Goal: Task Accomplishment & Management: Complete application form

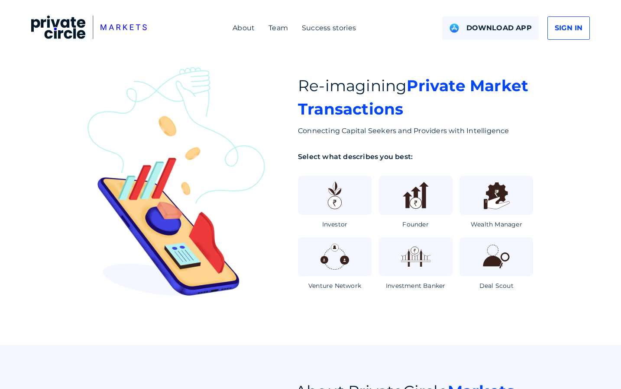
click at [579, 34] on div "SIGN IN" at bounding box center [568, 27] width 42 height 23
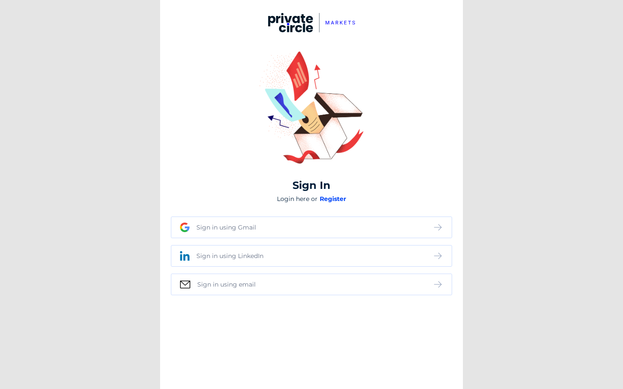
click at [359, 228] on div "Sign in using Gmail" at bounding box center [306, 228] width 253 height 10
click at [424, 235] on div "Register using Gmail" at bounding box center [311, 228] width 281 height 22
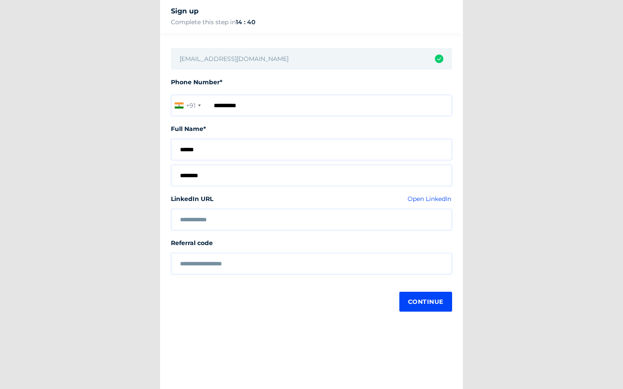
type input "**********"
click at [283, 226] on div at bounding box center [311, 220] width 281 height 22
click at [277, 207] on div "LinkedIn URL Open LinkedIn" at bounding box center [311, 202] width 281 height 14
click at [277, 221] on input "text" at bounding box center [311, 220] width 263 height 7
paste input "**********"
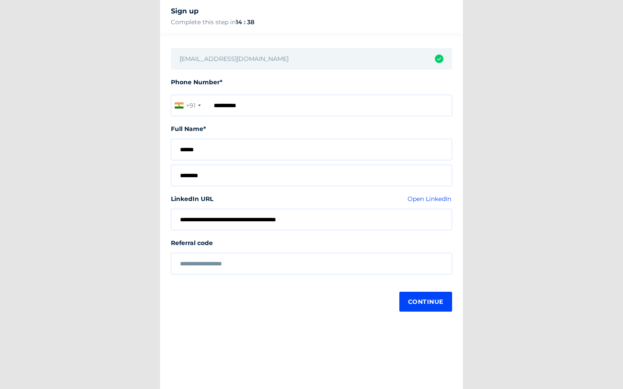
type input "**********"
click at [280, 266] on input "text" at bounding box center [311, 264] width 263 height 7
click at [436, 300] on span "Continue" at bounding box center [425, 302] width 35 height 16
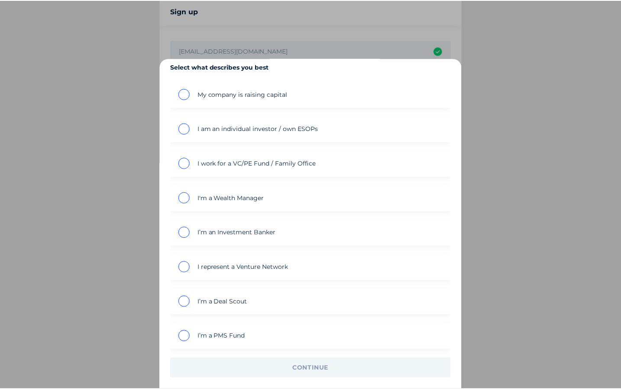
scroll to position [6, 0]
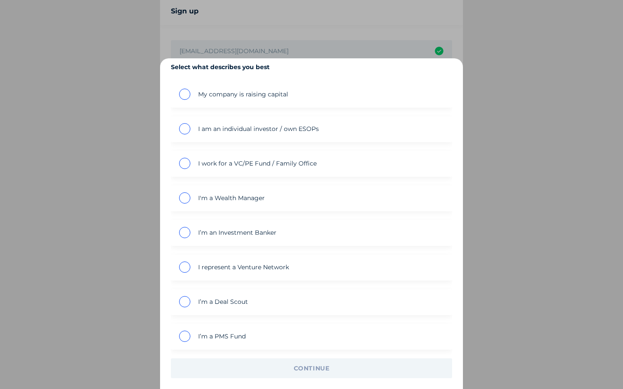
click at [177, 161] on mat-radio-button "I work for a VC/PE Fund / Family Office" at bounding box center [311, 164] width 281 height 26
click at [180, 162] on span "inputConfig?.placeholder" at bounding box center [184, 163] width 11 height 11
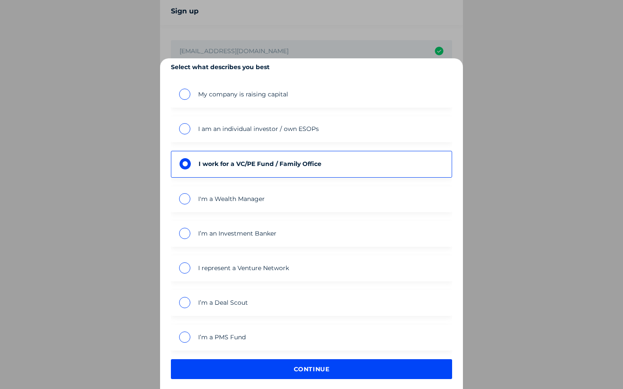
click at [271, 369] on span "continue" at bounding box center [312, 370] width 264 height 16
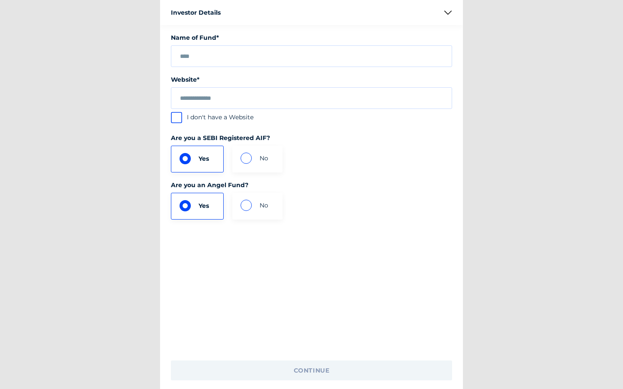
click at [258, 48] on div at bounding box center [311, 56] width 281 height 22
click at [255, 61] on div at bounding box center [311, 56] width 281 height 22
click at [254, 57] on input "text" at bounding box center [311, 56] width 263 height 7
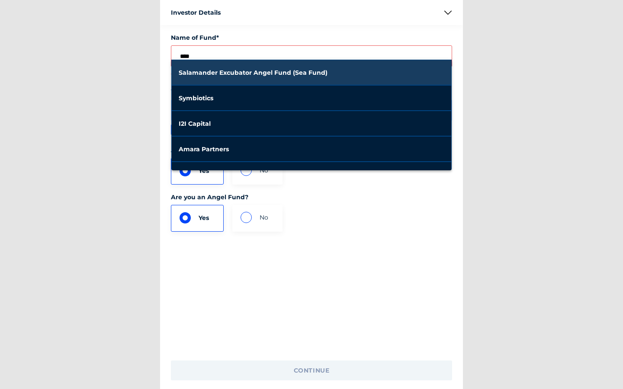
click at [342, 71] on span "Salamander Excubator Angel Fund (Sea Fund)" at bounding box center [312, 72] width 266 height 21
type input "**********"
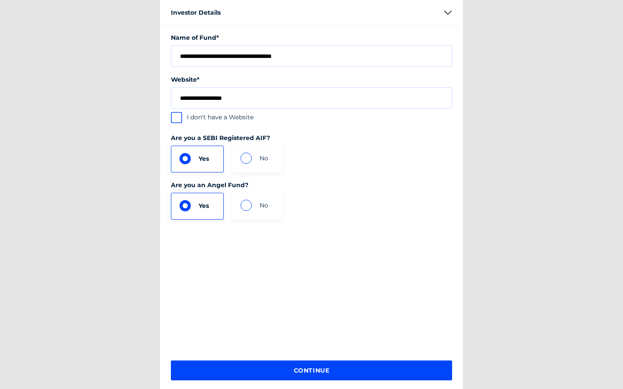
click at [248, 203] on span "inputConfig?.placeholder" at bounding box center [246, 205] width 11 height 11
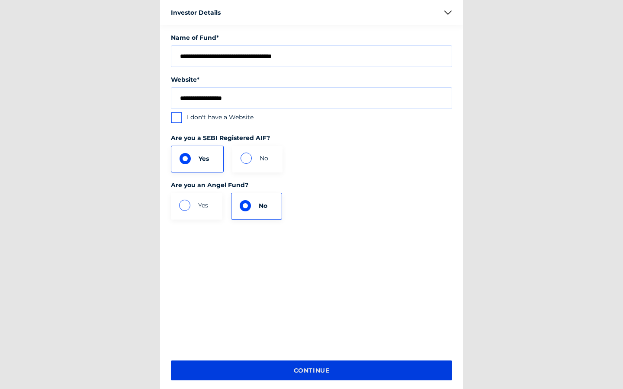
click at [298, 368] on span "continue" at bounding box center [311, 371] width 35 height 16
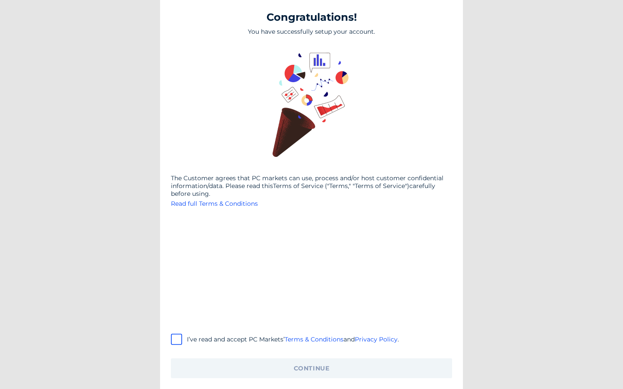
click at [173, 344] on div "Congratulations! You have successfully setup your account. The Customer agrees …" at bounding box center [311, 194] width 303 height 389
click at [181, 342] on div "I’ve read and accept PC Markets’ Terms & Conditions and Privacy Policy ." at bounding box center [311, 340] width 281 height 8
click at [172, 341] on div "I’ve read and accept PC Markets’ Terms & Conditions and Privacy Policy ." at bounding box center [311, 340] width 281 height 8
click at [178, 341] on span at bounding box center [176, 339] width 7 height 7
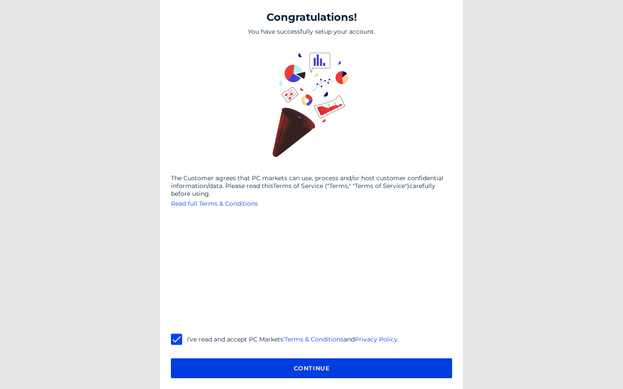
click at [210, 376] on span "Continue" at bounding box center [312, 369] width 264 height 16
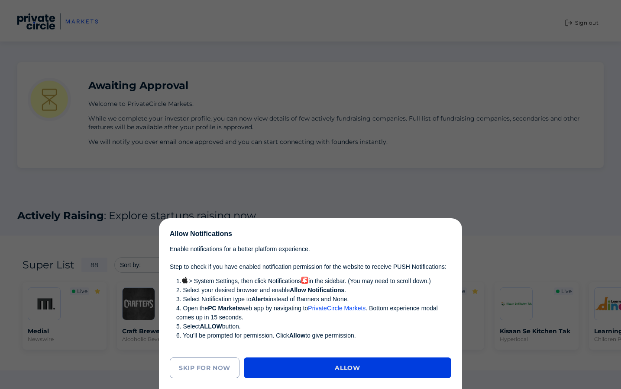
click at [352, 375] on span "Allow" at bounding box center [347, 368] width 25 height 16
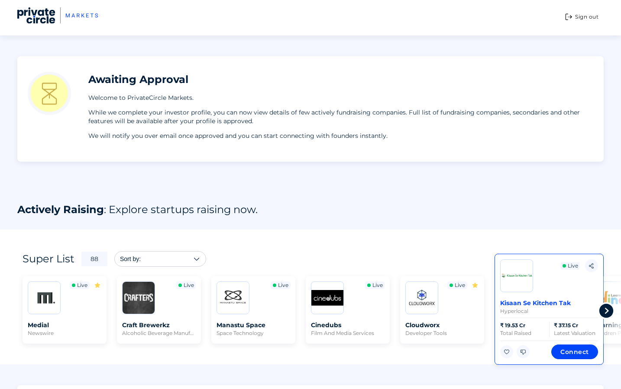
scroll to position [0, 1]
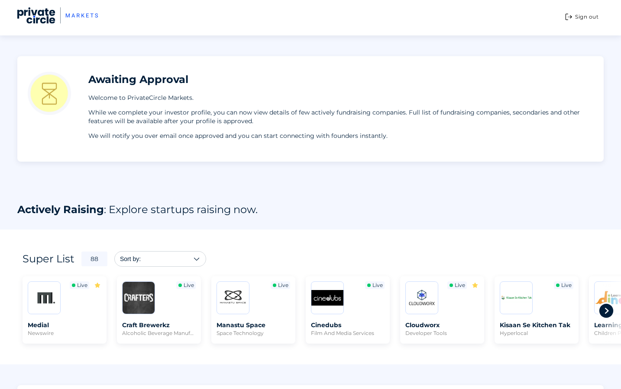
click at [610, 312] on icon at bounding box center [605, 310] width 17 height 17
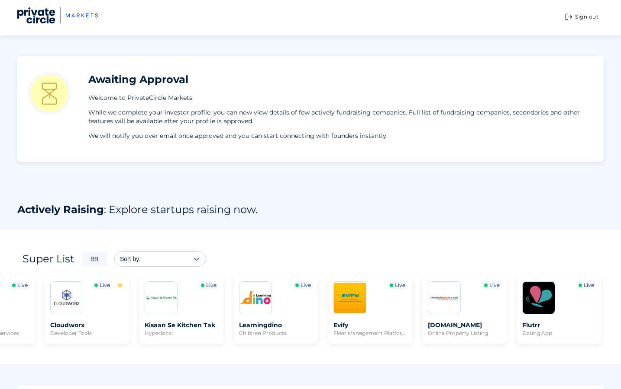
scroll to position [145, 0]
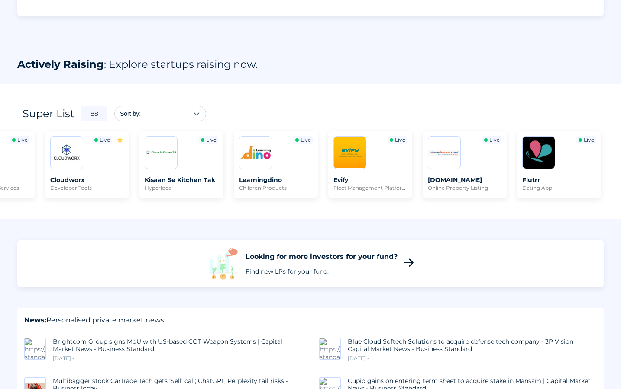
click at [168, 107] on div "Sort by:" at bounding box center [160, 113] width 91 height 15
click at [184, 113] on div at bounding box center [165, 114] width 48 height 7
click at [200, 113] on div "Sort by:" at bounding box center [160, 113] width 91 height 15
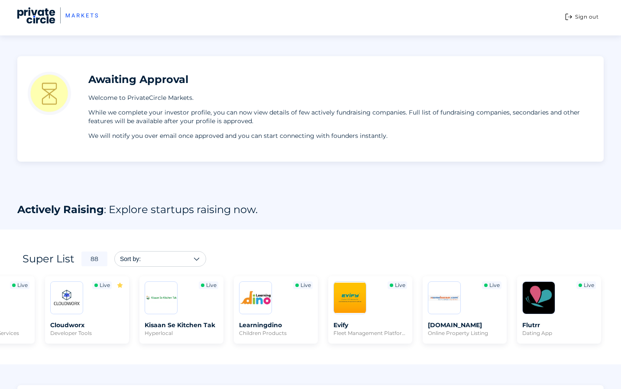
scroll to position [0, 0]
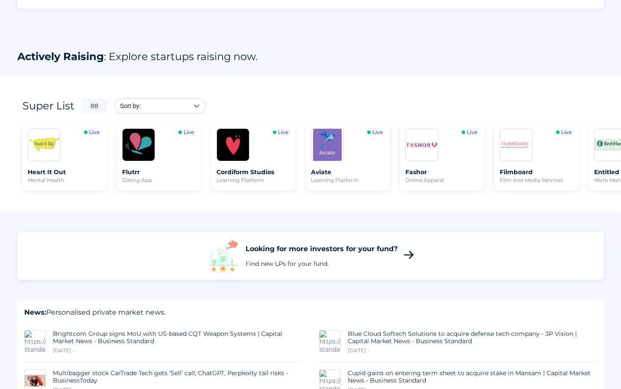
scroll to position [154, 0]
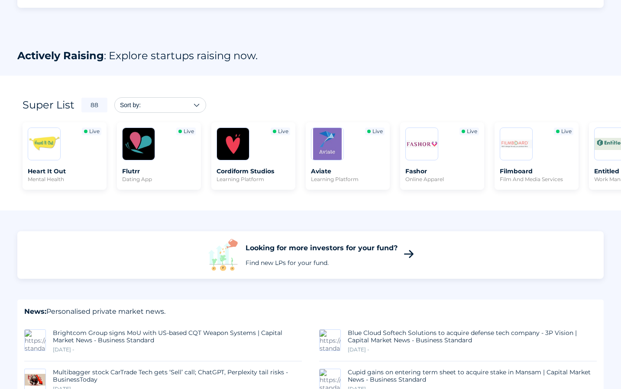
click at [407, 255] on icon at bounding box center [408, 254] width 12 height 12
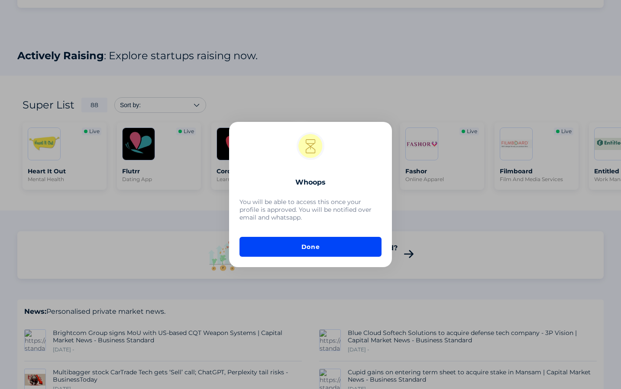
click at [336, 253] on span "Done" at bounding box center [310, 247] width 125 height 16
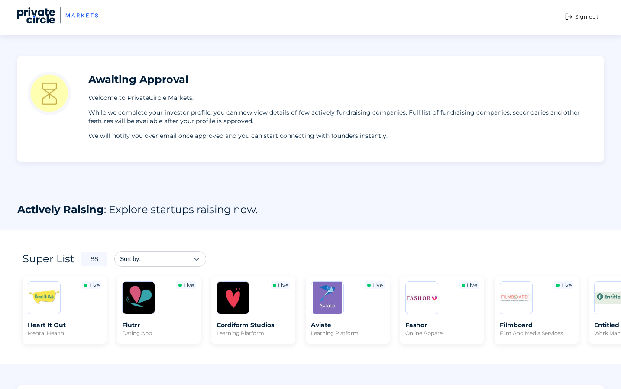
scroll to position [0, 0]
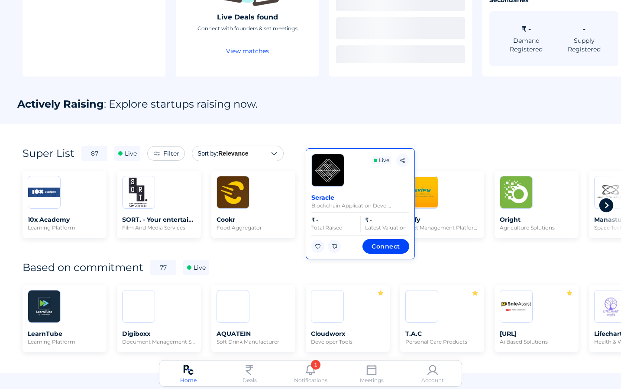
scroll to position [157, 0]
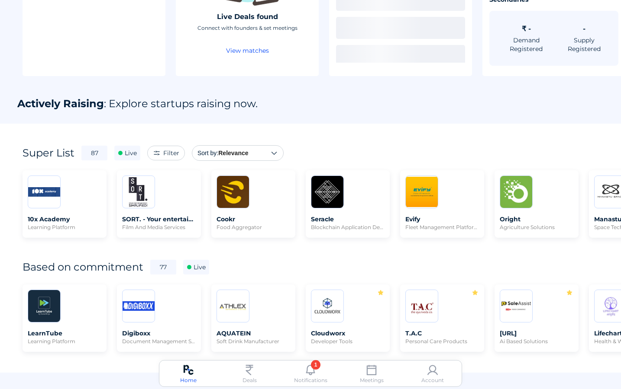
click at [261, 149] on div "Sort by: Relevance" at bounding box center [237, 153] width 91 height 15
click at [414, 93] on div at bounding box center [310, 194] width 621 height 389
click at [168, 148] on div "Filter" at bounding box center [166, 153] width 38 height 15
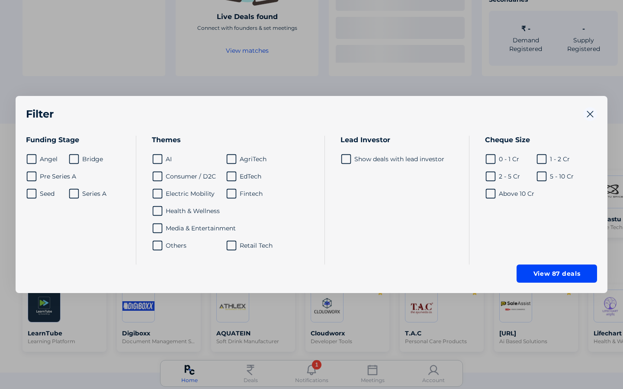
click at [234, 82] on div at bounding box center [311, 194] width 623 height 389
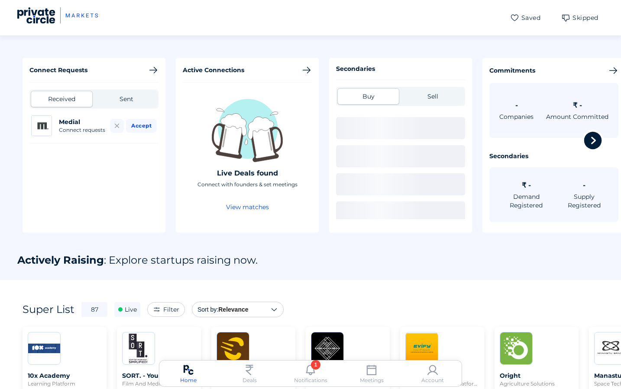
scroll to position [0, 0]
click at [239, 383] on div "1 Deals" at bounding box center [249, 375] width 41 height 20
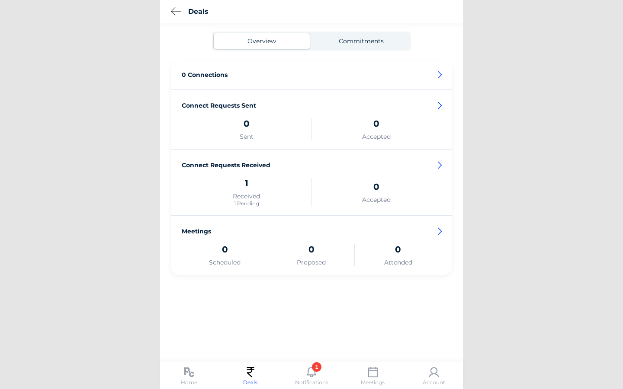
click at [368, 45] on div "Commitments" at bounding box center [361, 41] width 97 height 16
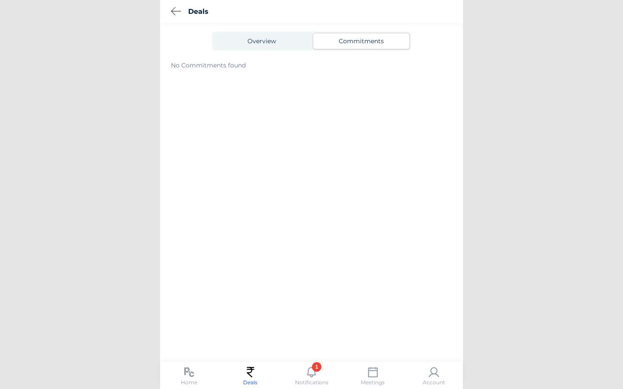
click at [176, 11] on img at bounding box center [176, 11] width 10 height 9
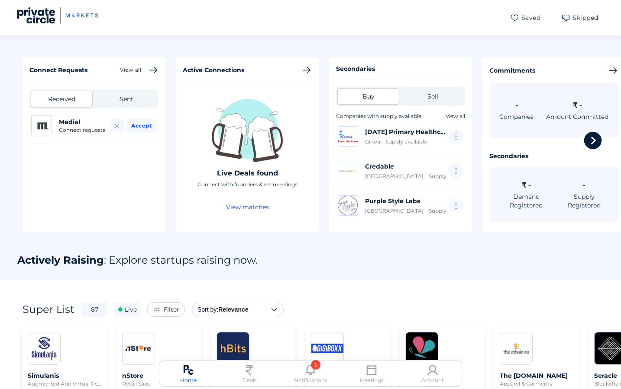
click at [42, 125] on img at bounding box center [42, 126] width 20 height 20
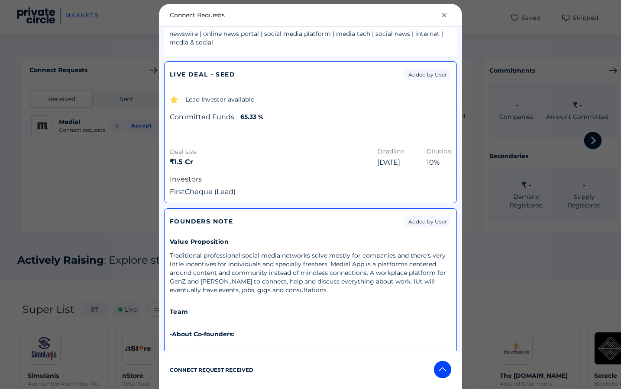
scroll to position [88, 0]
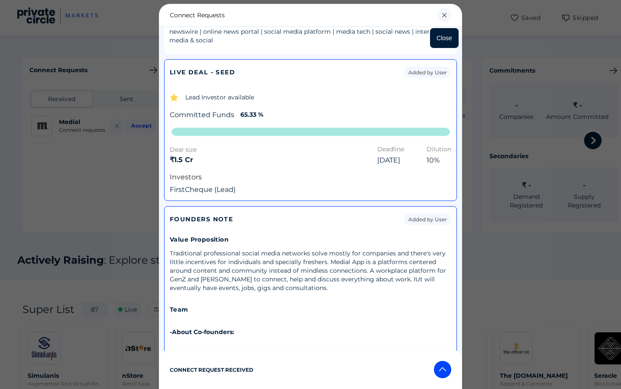
click at [448, 13] on icon at bounding box center [444, 15] width 14 height 14
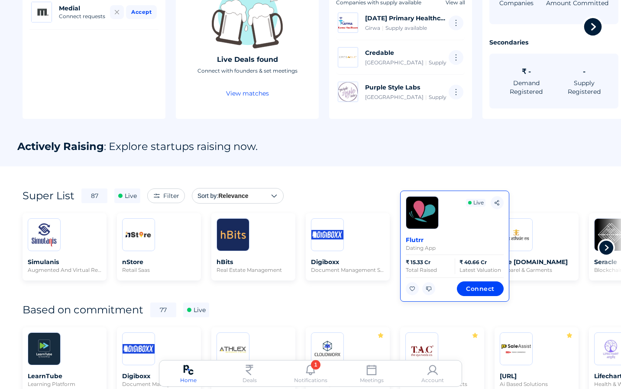
scroll to position [167, 0]
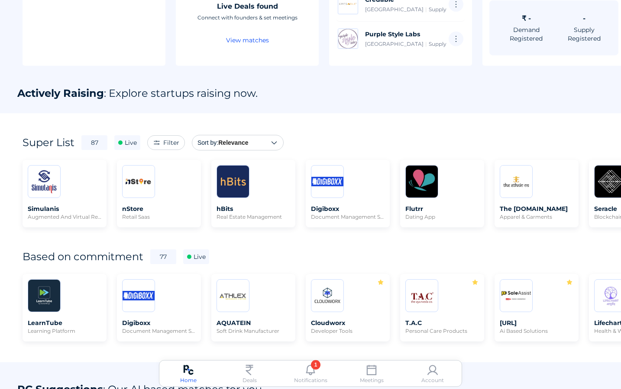
click at [166, 145] on span "Filter" at bounding box center [171, 143] width 16 height 8
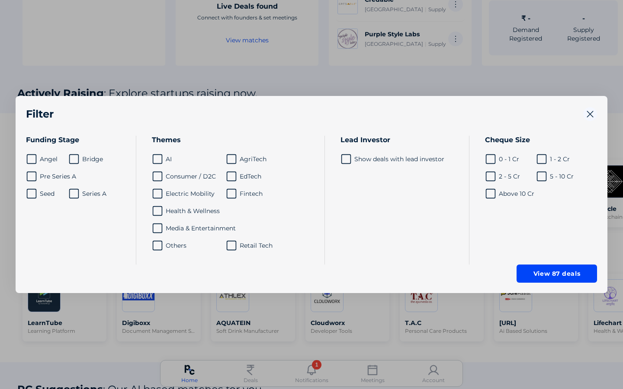
click at [161, 158] on span at bounding box center [157, 159] width 6 height 6
click at [159, 247] on span at bounding box center [157, 246] width 6 height 6
click at [554, 280] on button "View 20 deals" at bounding box center [557, 274] width 80 height 18
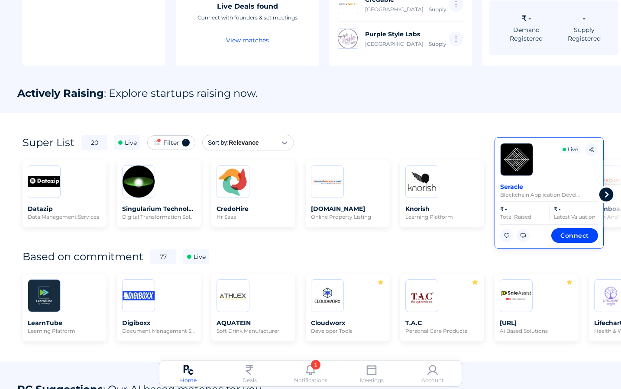
scroll to position [0, 1]
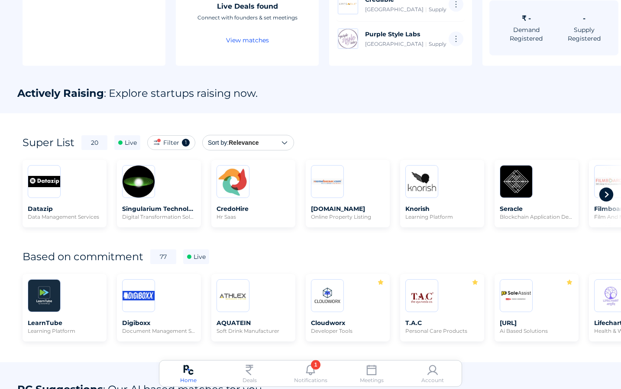
click at [606, 198] on icon at bounding box center [605, 194] width 17 height 17
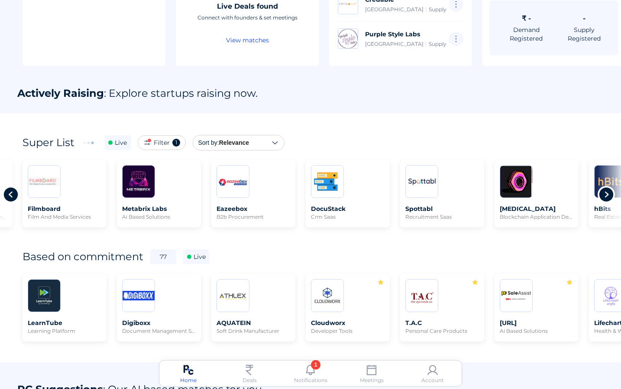
click at [606, 198] on icon at bounding box center [605, 194] width 17 height 17
